Goal: Task Accomplishment & Management: Use online tool/utility

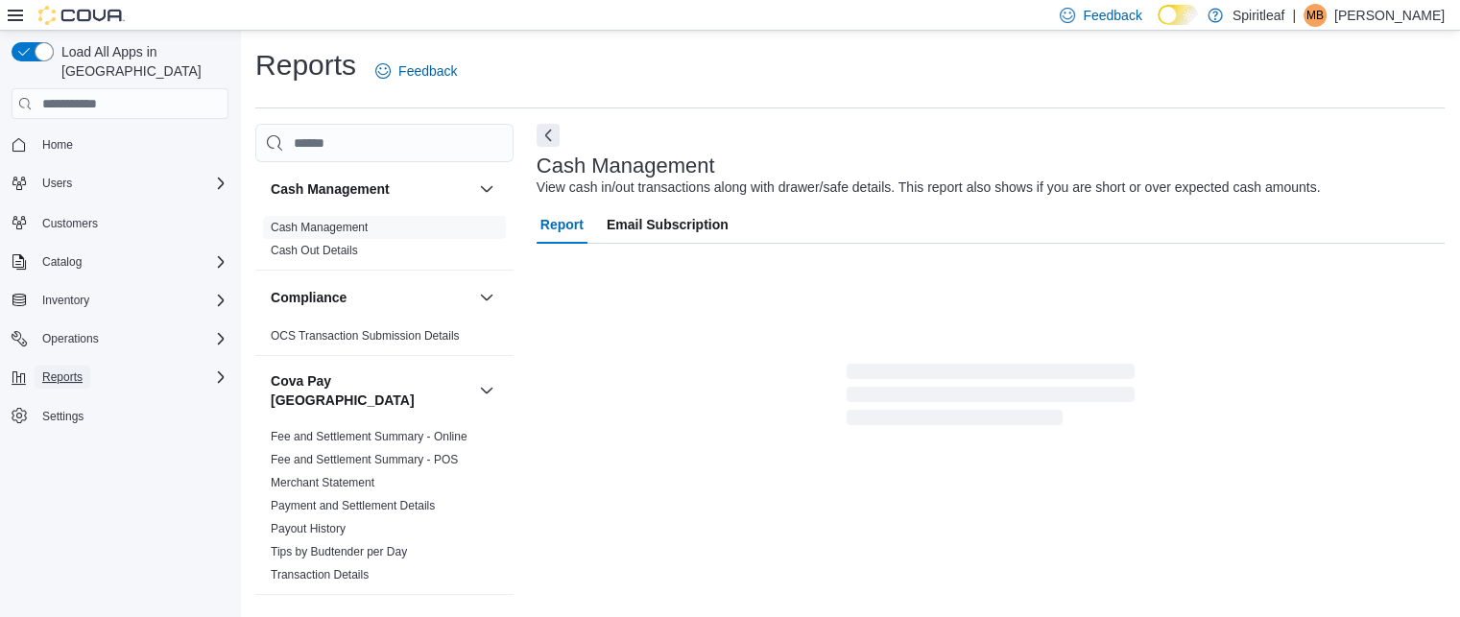
click at [88, 366] on button "Reports" at bounding box center [63, 377] width 56 height 23
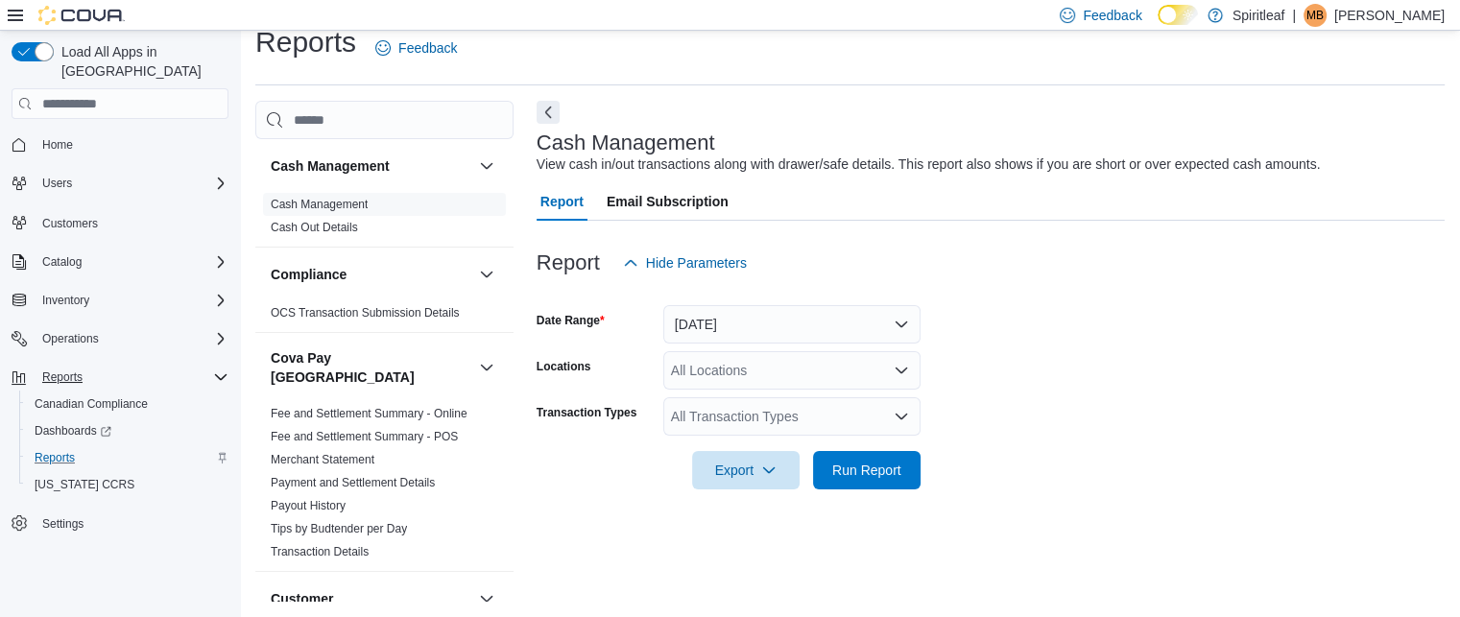
click at [91, 446] on div "Reports" at bounding box center [128, 457] width 202 height 23
click at [64, 450] on span "Reports" at bounding box center [55, 457] width 40 height 15
click at [59, 450] on span "Reports" at bounding box center [55, 457] width 40 height 15
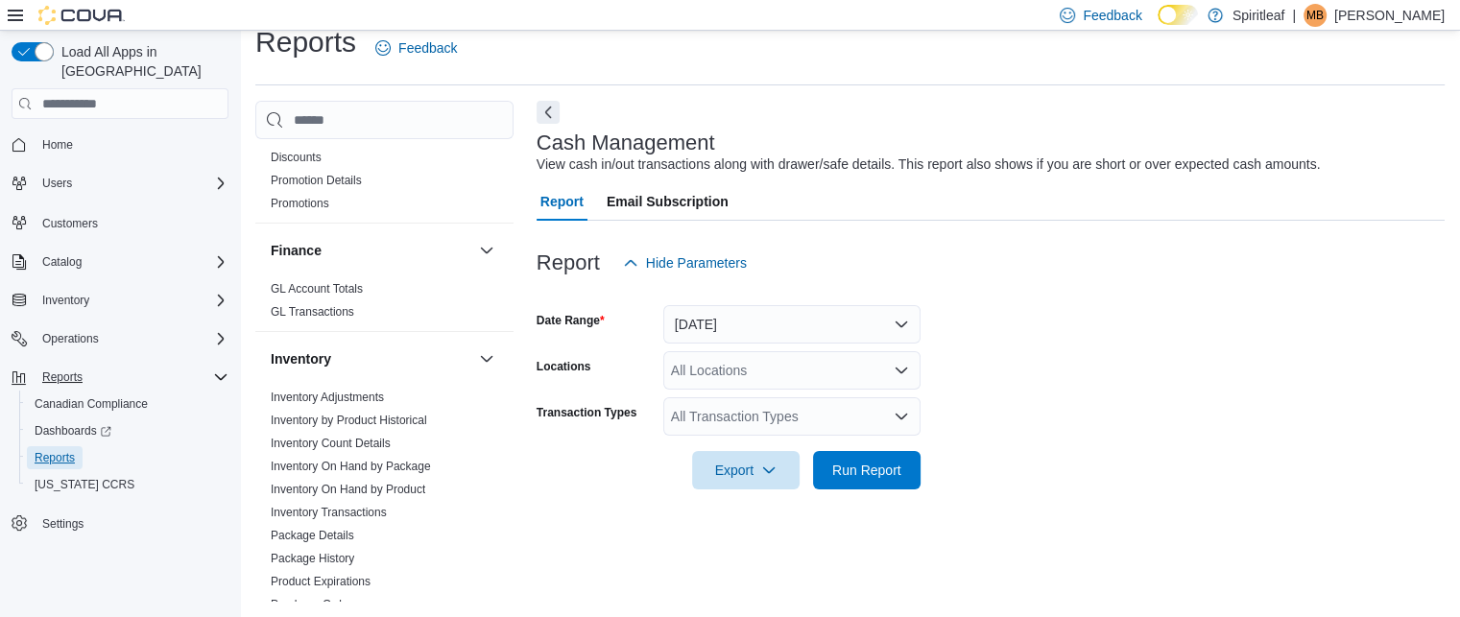
scroll to position [743, 0]
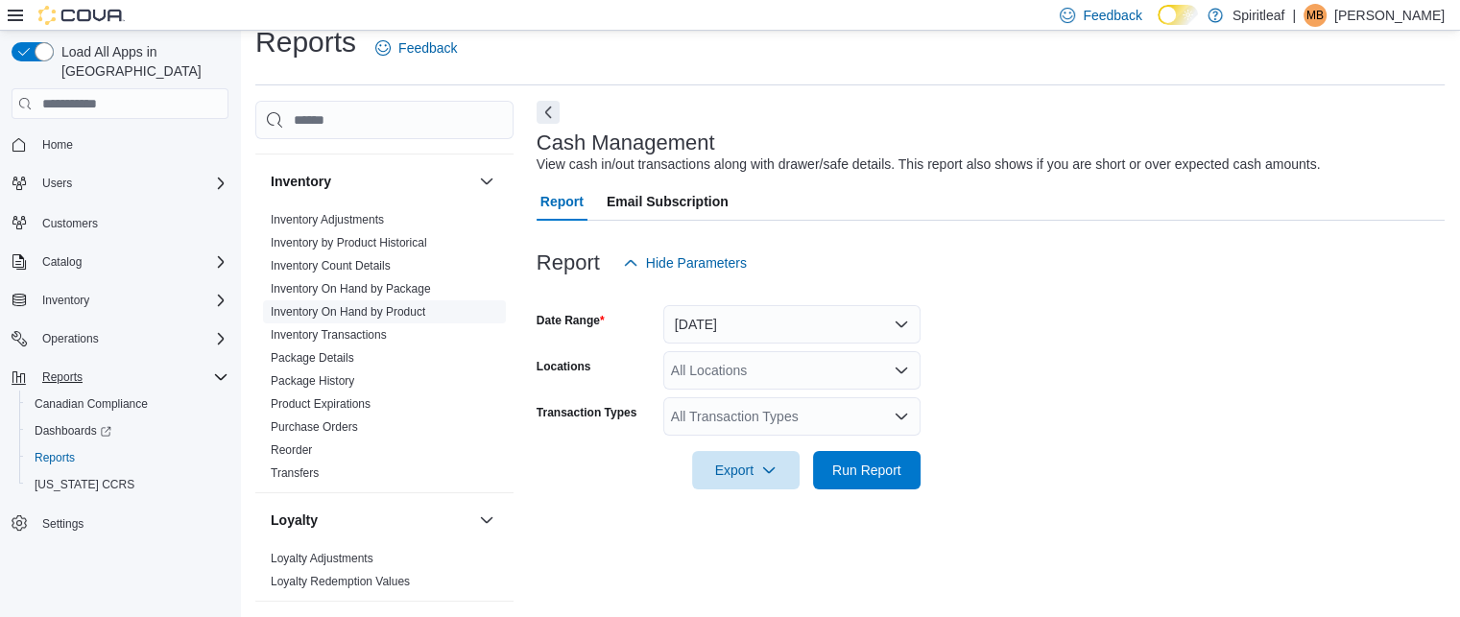
click at [419, 305] on link "Inventory On Hand by Product" at bounding box center [348, 311] width 155 height 13
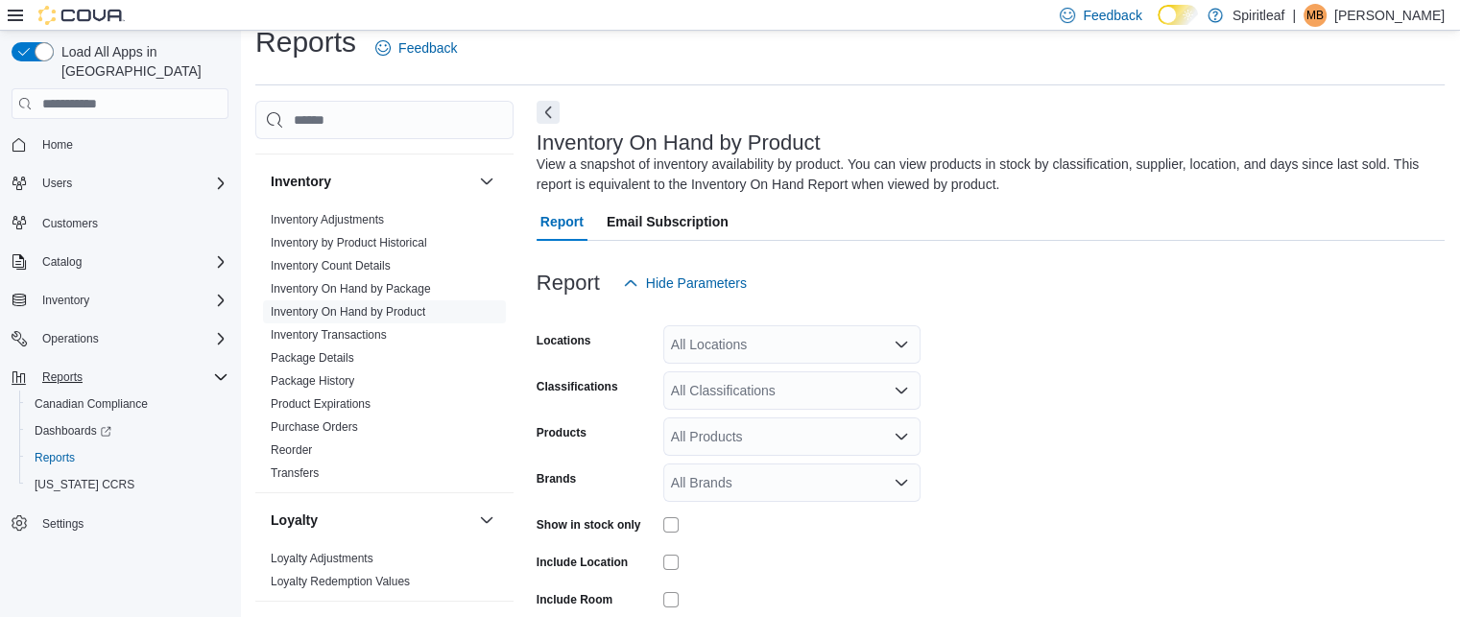
scroll to position [64, 0]
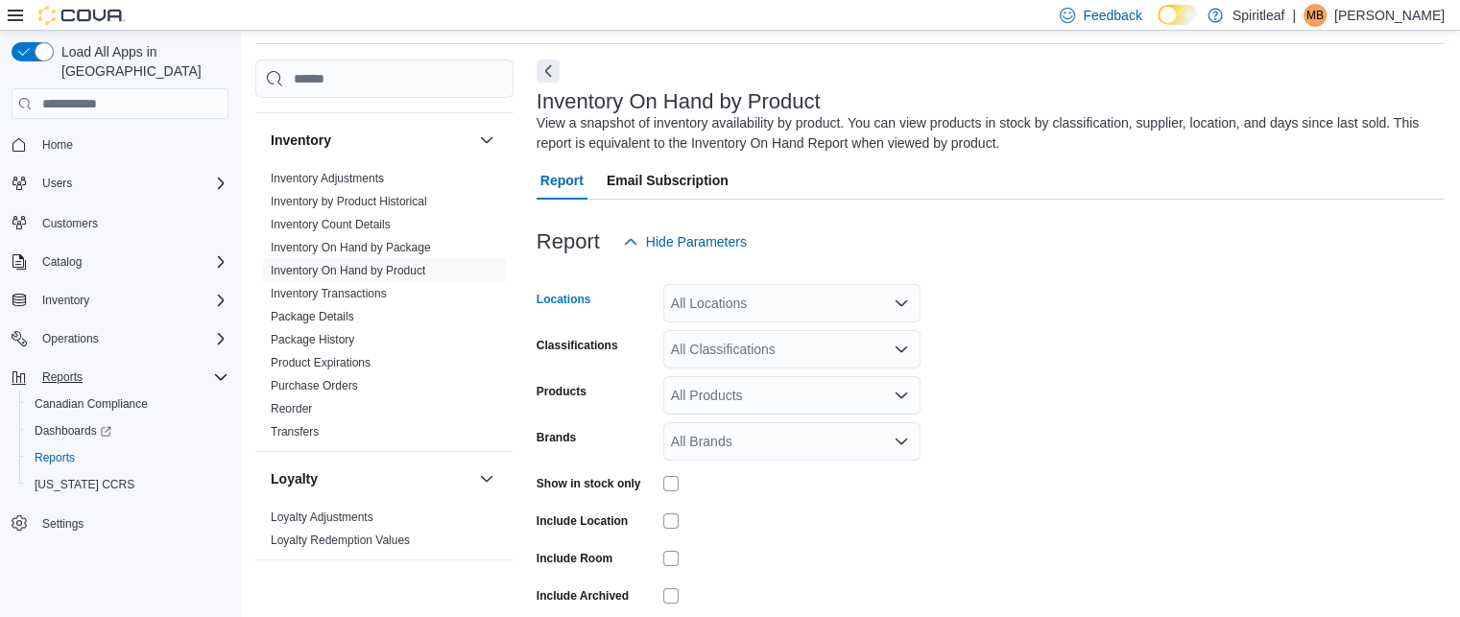
click at [760, 312] on div "All Locations" at bounding box center [791, 303] width 257 height 38
type input "***"
click at [767, 329] on span "502 - Spiritleaf Stittsville Main St (Ottawa)" at bounding box center [799, 335] width 132 height 19
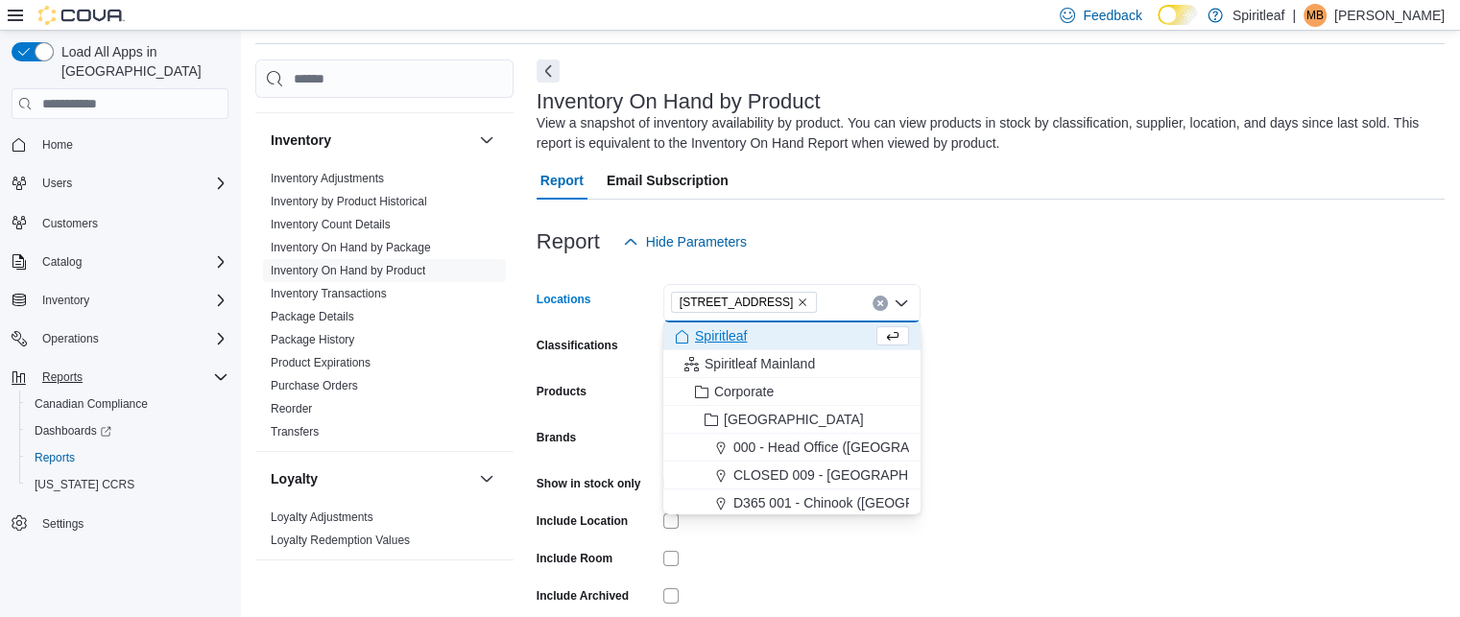
click at [1171, 389] on form "Locations 502 - Spiritleaf Stittsville Main St (Ottawa) Combo box. Selected. 50…" at bounding box center [991, 462] width 908 height 403
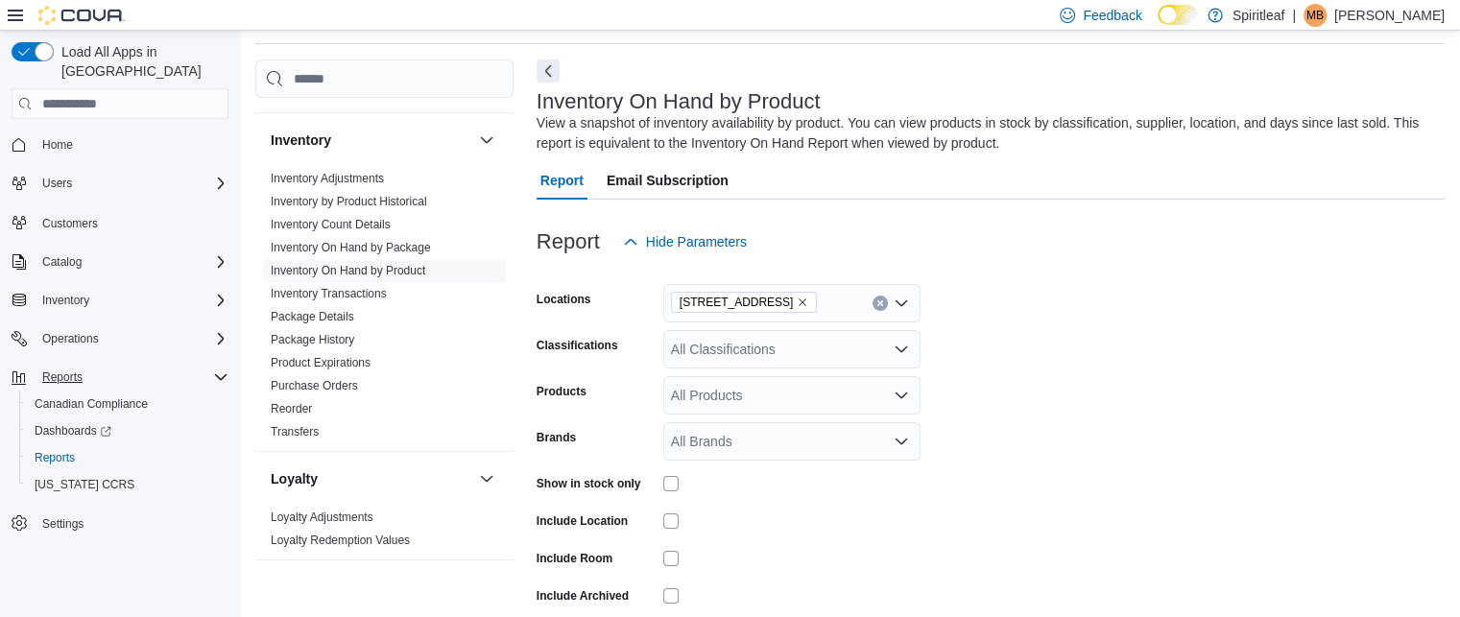
click at [724, 351] on div "All Classifications" at bounding box center [791, 349] width 257 height 38
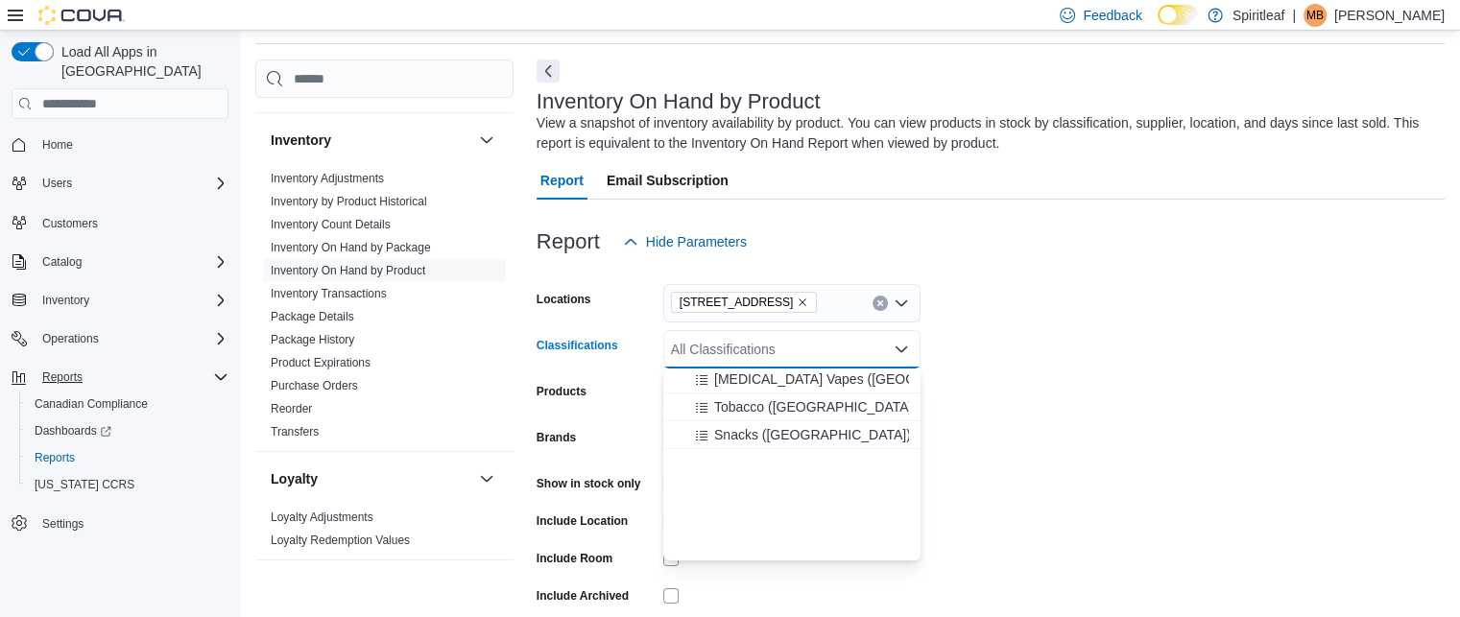
scroll to position [0, 0]
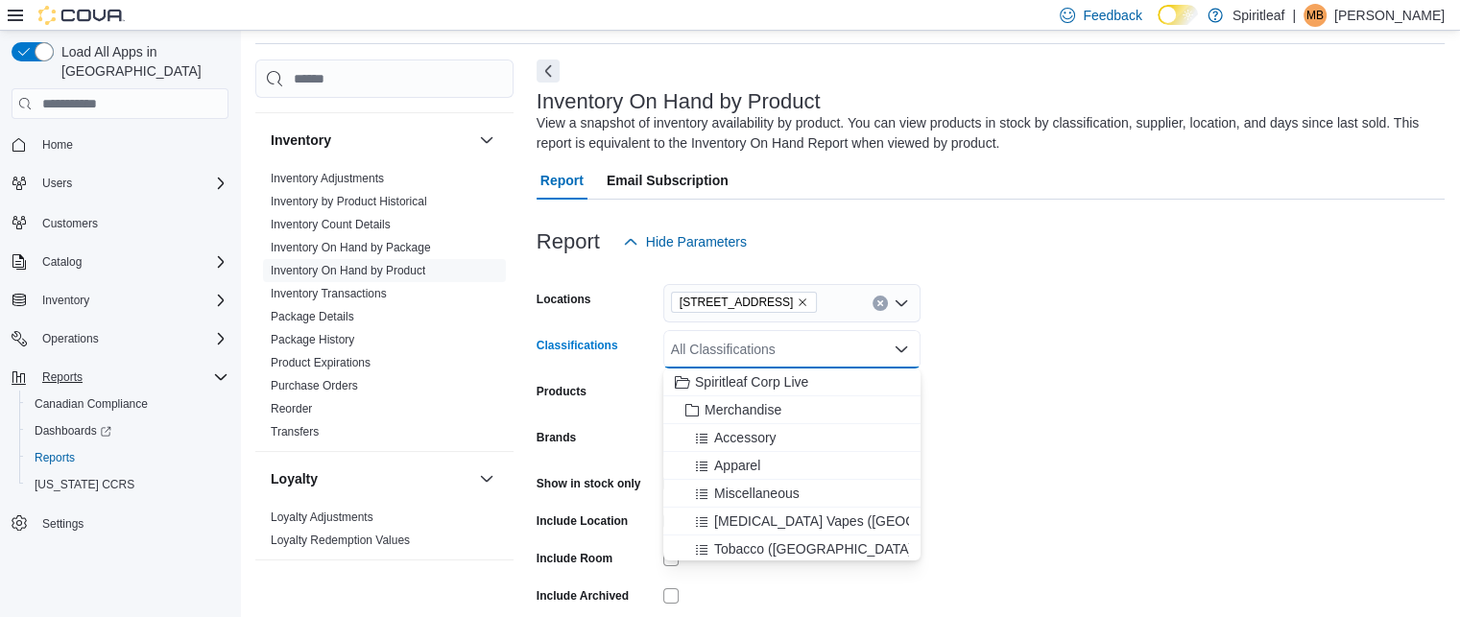
click at [1029, 345] on form "Locations 502 - Spiritleaf Stittsville Main St (Ottawa) Classifications All Cla…" at bounding box center [991, 462] width 908 height 403
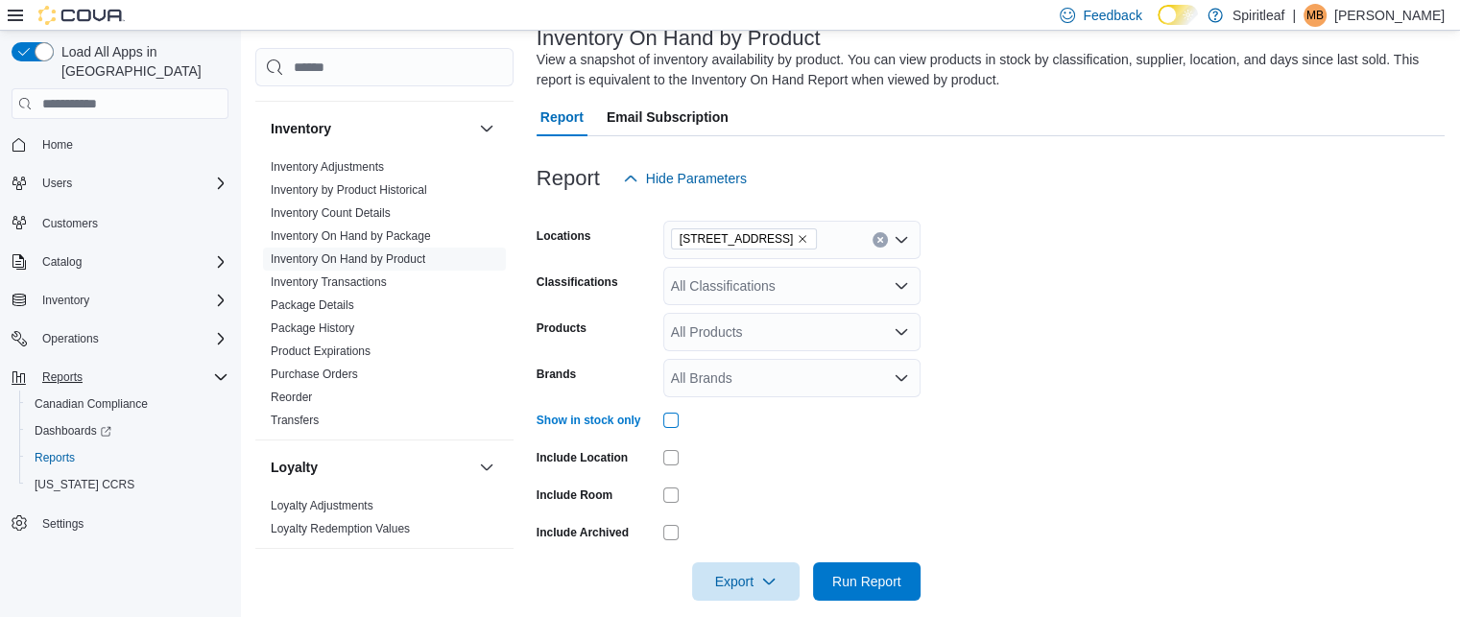
scroll to position [150, 0]
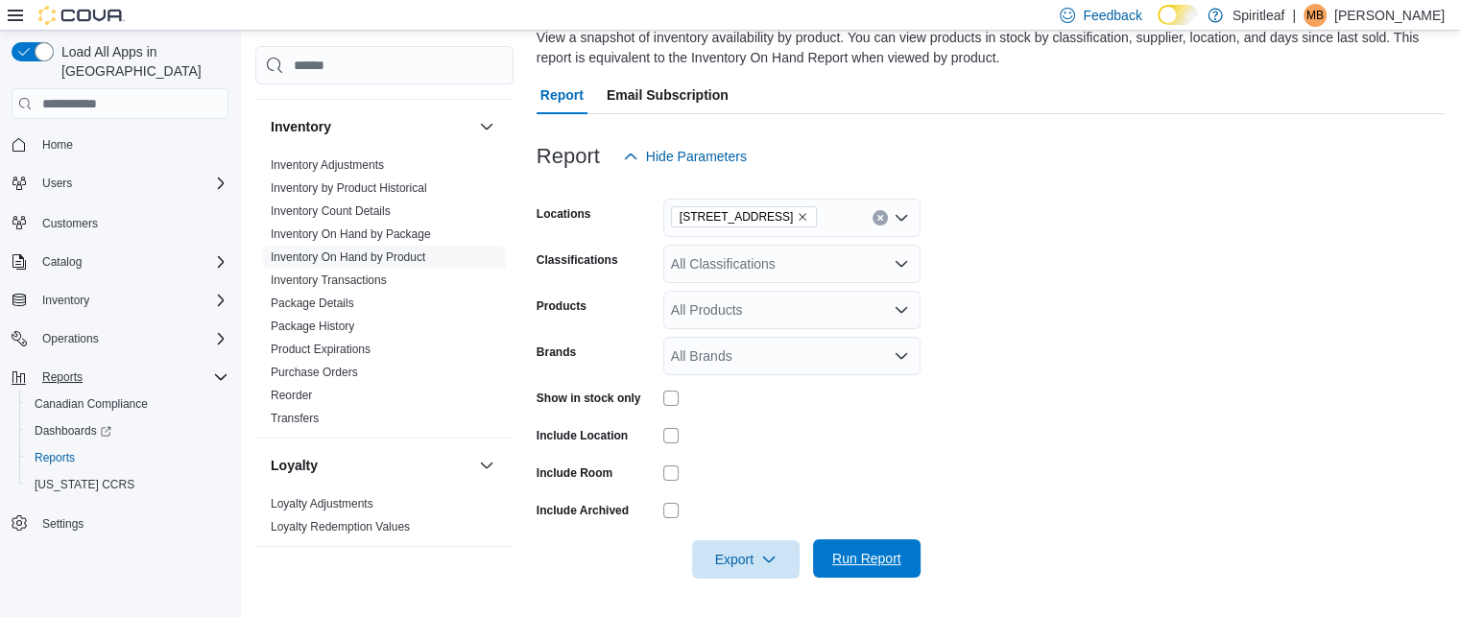
click at [906, 547] on span "Run Report" at bounding box center [867, 558] width 84 height 38
click at [784, 556] on span "Export" at bounding box center [746, 558] width 84 height 38
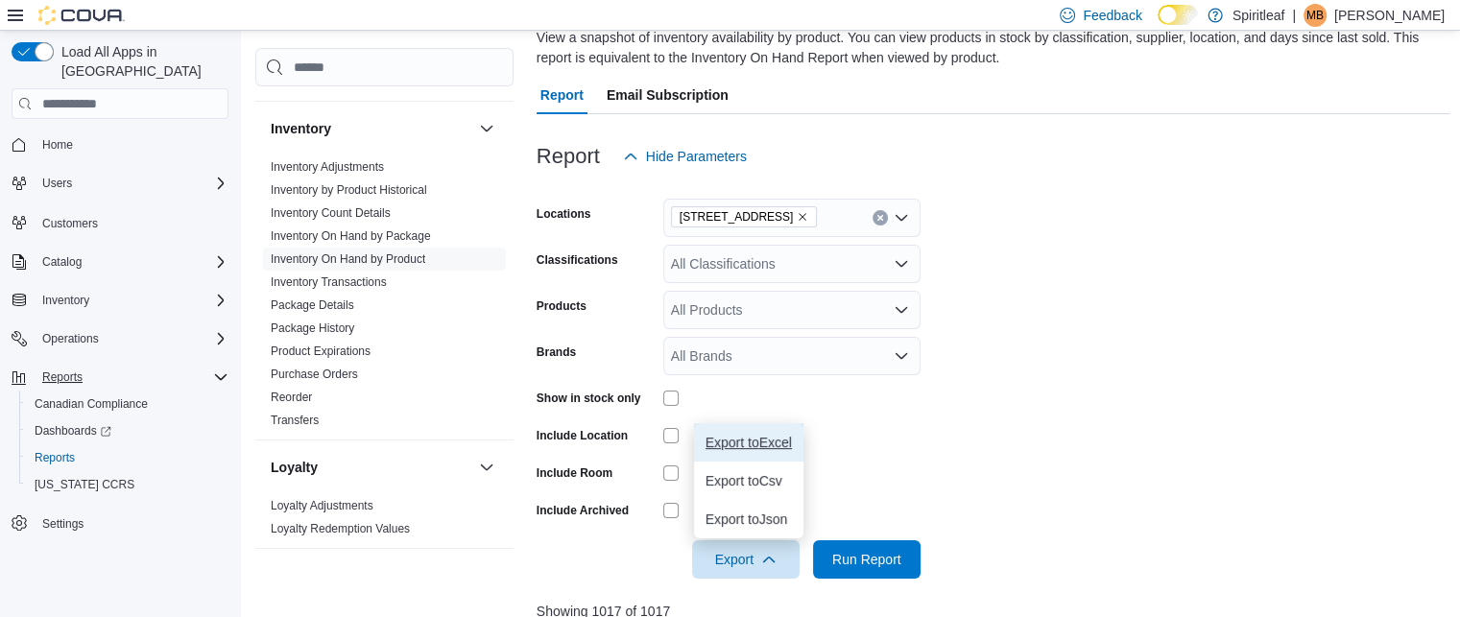
click at [772, 444] on span "Export to Excel" at bounding box center [749, 442] width 86 height 15
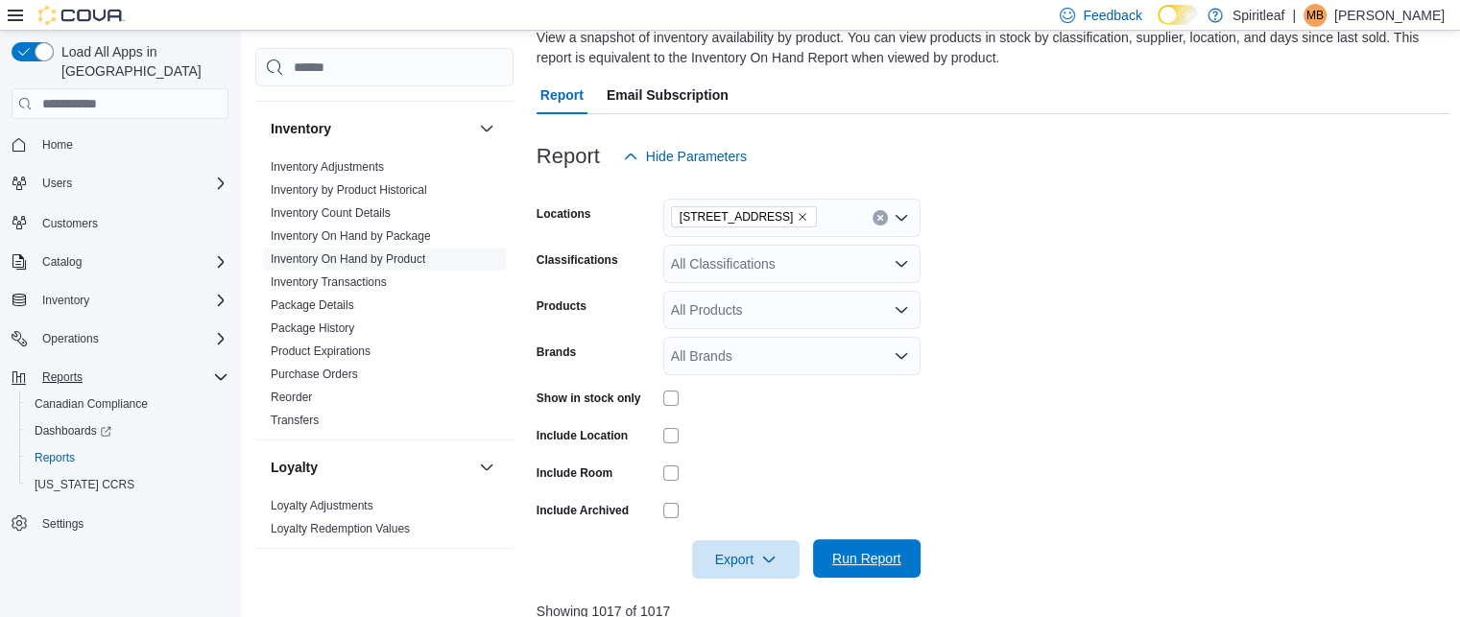
click at [883, 569] on span "Run Report" at bounding box center [867, 558] width 84 height 38
click at [739, 549] on span "Export" at bounding box center [746, 558] width 84 height 38
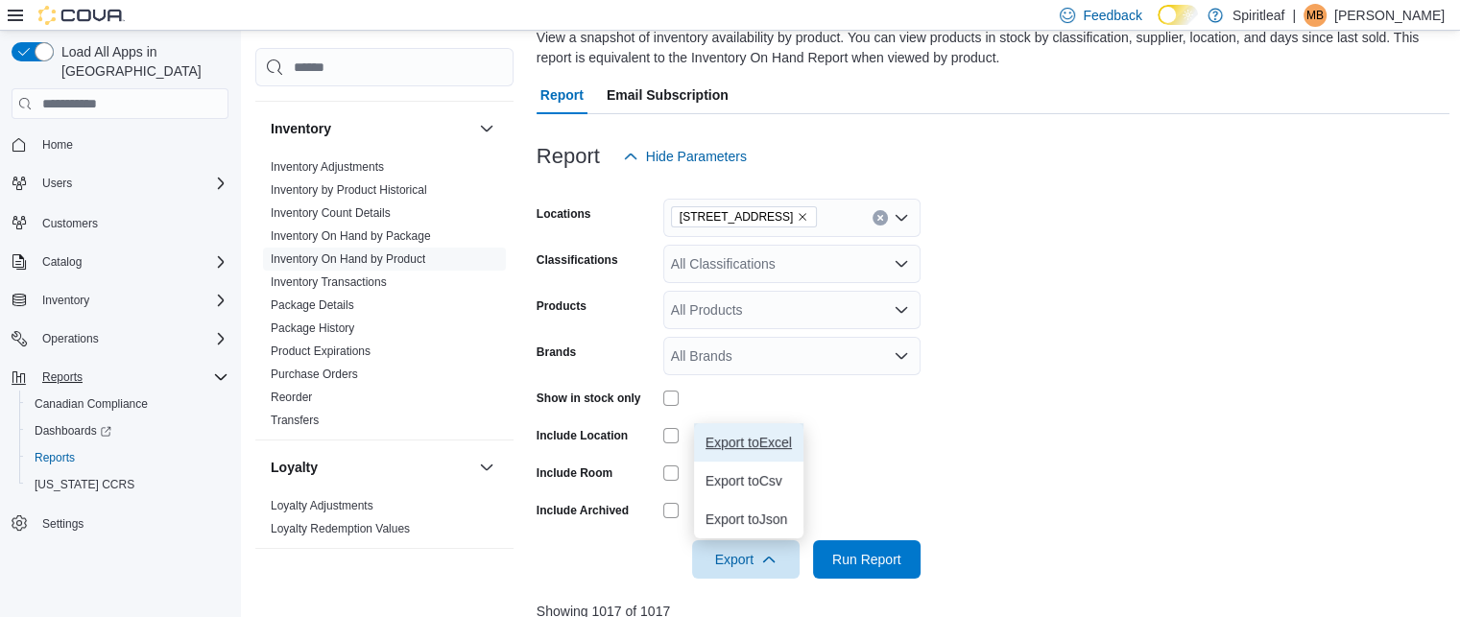
click at [741, 452] on button "Export to Excel" at bounding box center [748, 442] width 109 height 38
